Goal: Task Accomplishment & Management: Use online tool/utility

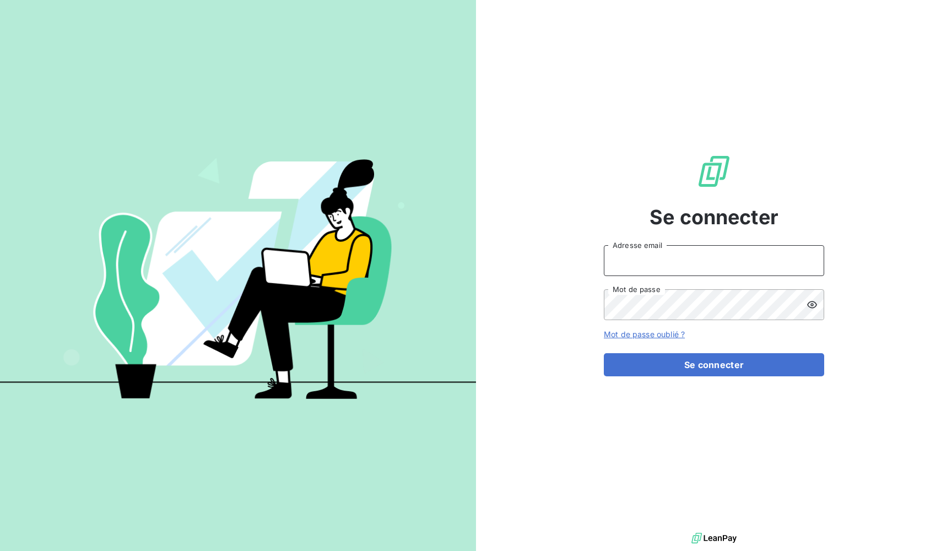
type input "admin@newcliptechnics"
click at [714, 365] on button "Se connecter" at bounding box center [714, 364] width 220 height 23
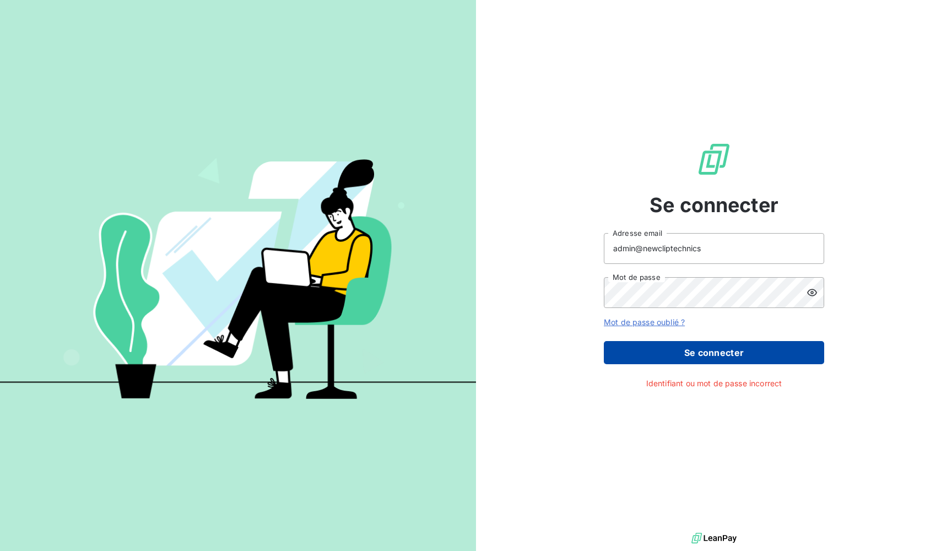
click at [648, 352] on button "Se connecter" at bounding box center [714, 352] width 220 height 23
click at [627, 350] on button "Se connecter" at bounding box center [714, 352] width 220 height 23
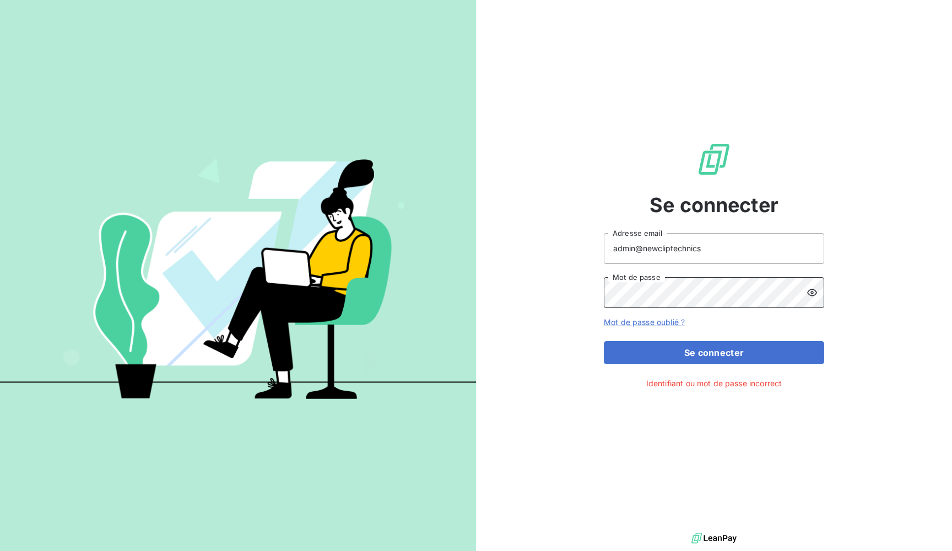
click at [714, 352] on button "Se connecter" at bounding box center [714, 352] width 220 height 23
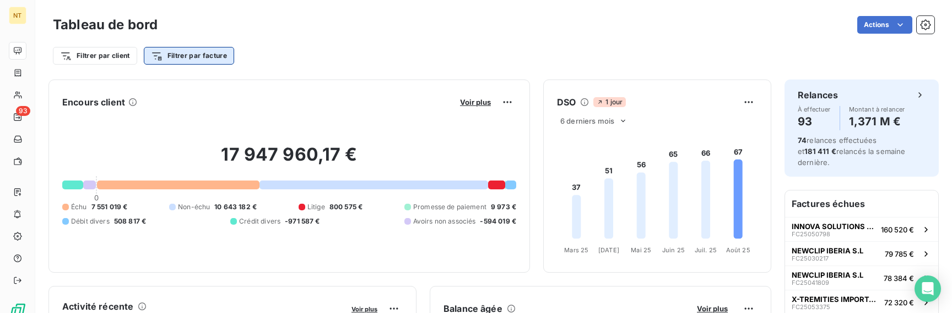
click at [215, 55] on button "Filtrer par facture" at bounding box center [189, 56] width 90 height 18
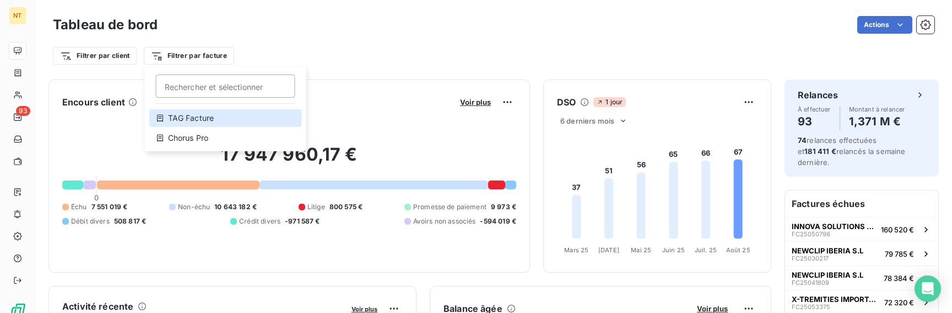
click at [208, 117] on div "TAG Facture" at bounding box center [225, 118] width 153 height 18
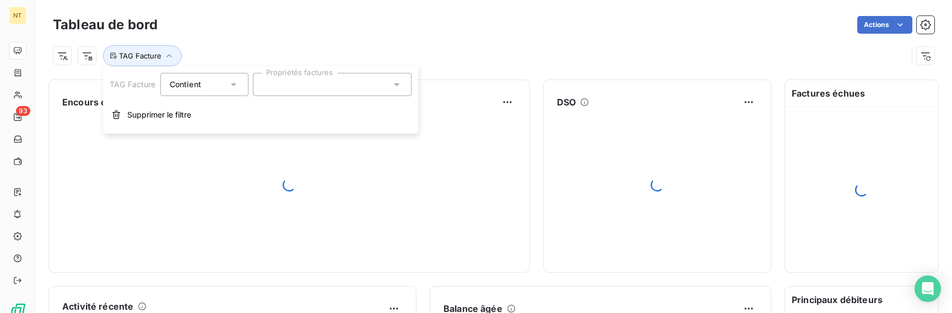
click at [287, 87] on div at bounding box center [332, 84] width 159 height 23
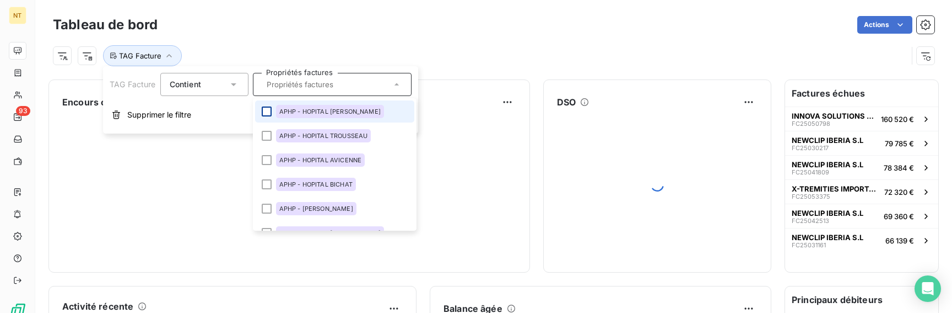
click at [266, 111] on div at bounding box center [267, 111] width 10 height 10
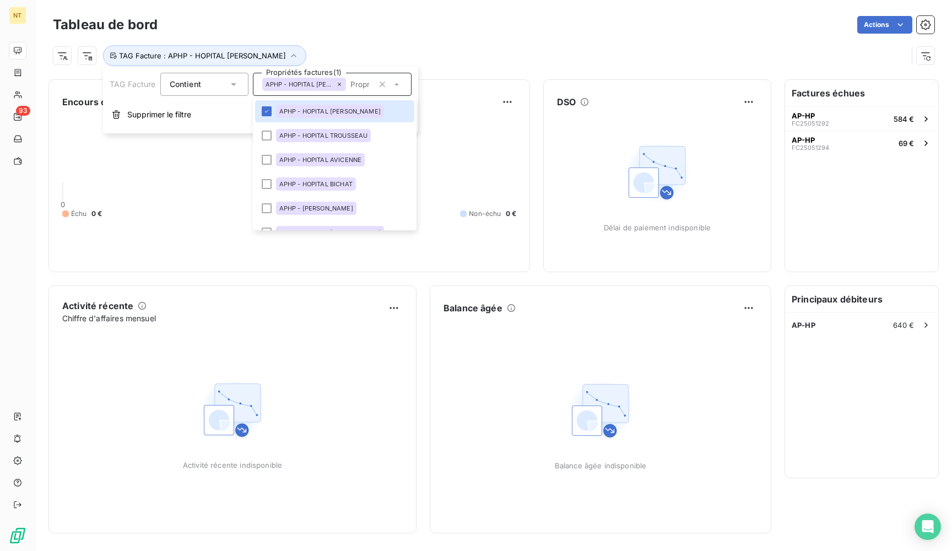
click at [383, 268] on div "Encours client 0,00 € 0 Échu 0 € Non-échu 0 €" at bounding box center [290, 175] width 482 height 193
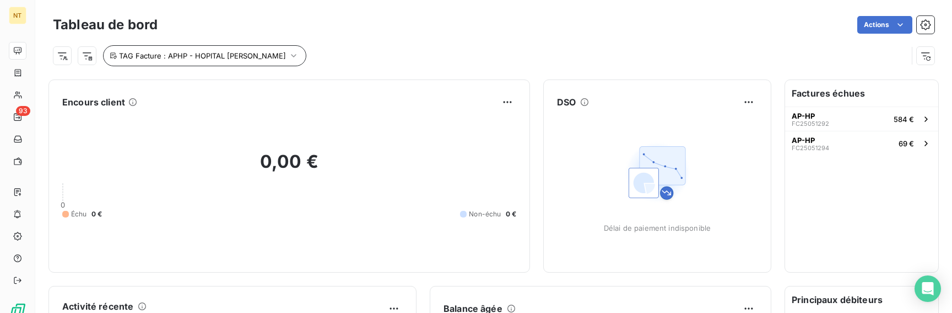
click at [263, 49] on button "TAG Facture : APHP - HOPITAL [PERSON_NAME]" at bounding box center [204, 55] width 203 height 21
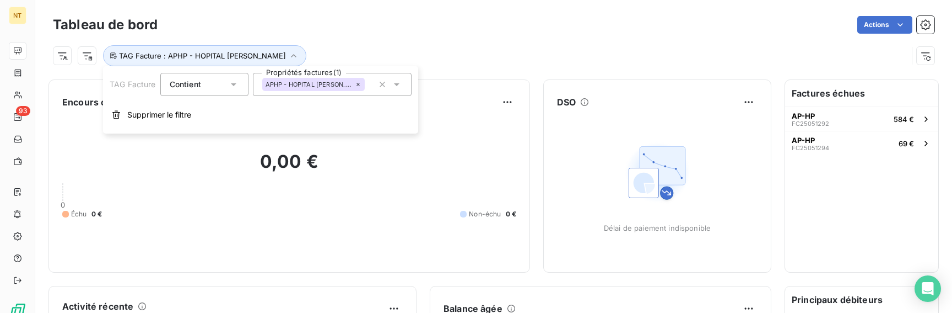
click at [315, 80] on div "APHP - HOPITAL [PERSON_NAME]" at bounding box center [313, 84] width 103 height 13
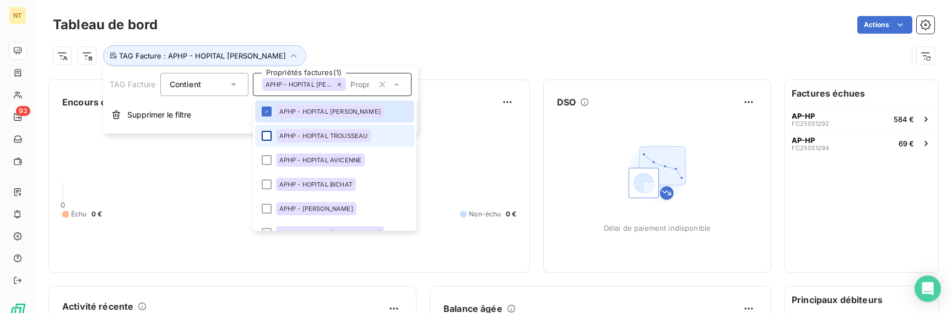
click at [267, 133] on div at bounding box center [267, 136] width 10 height 10
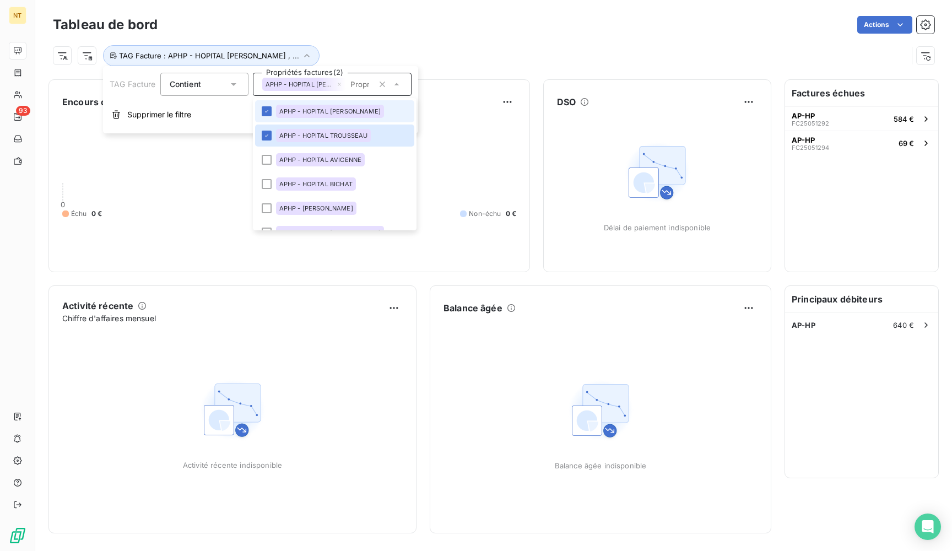
click at [265, 105] on li "APHP - HOPITAL [PERSON_NAME]" at bounding box center [334, 111] width 159 height 22
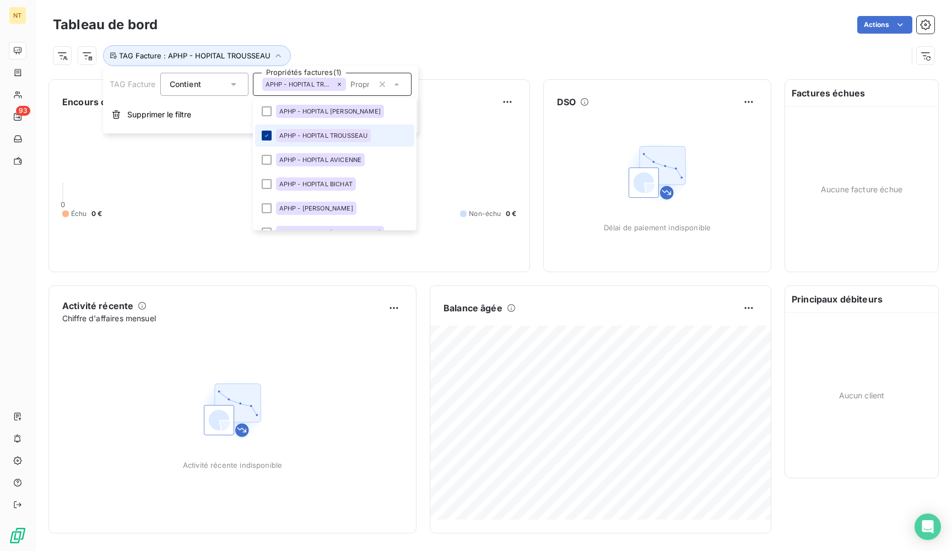
click at [265, 138] on icon at bounding box center [266, 135] width 7 height 7
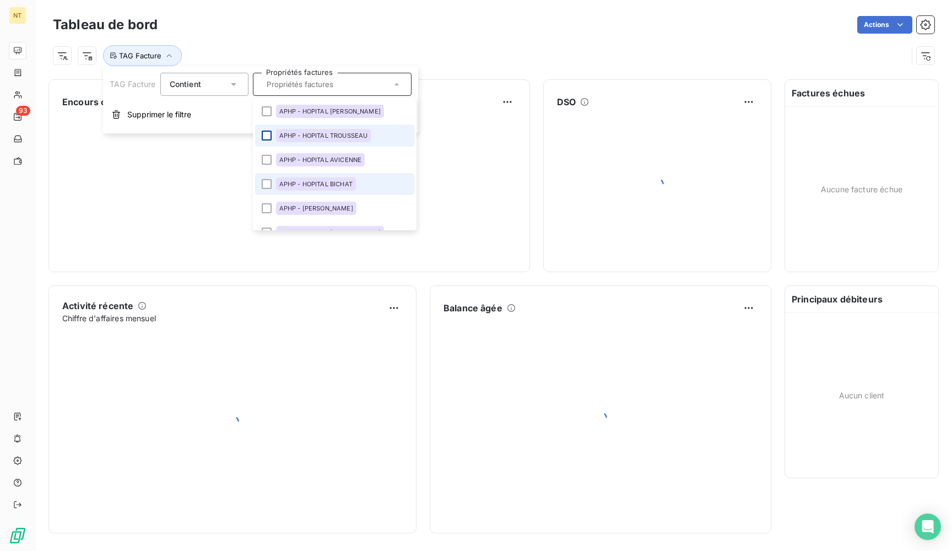
click at [218, 209] on div at bounding box center [289, 185] width 454 height 148
